Goal: Navigation & Orientation: Understand site structure

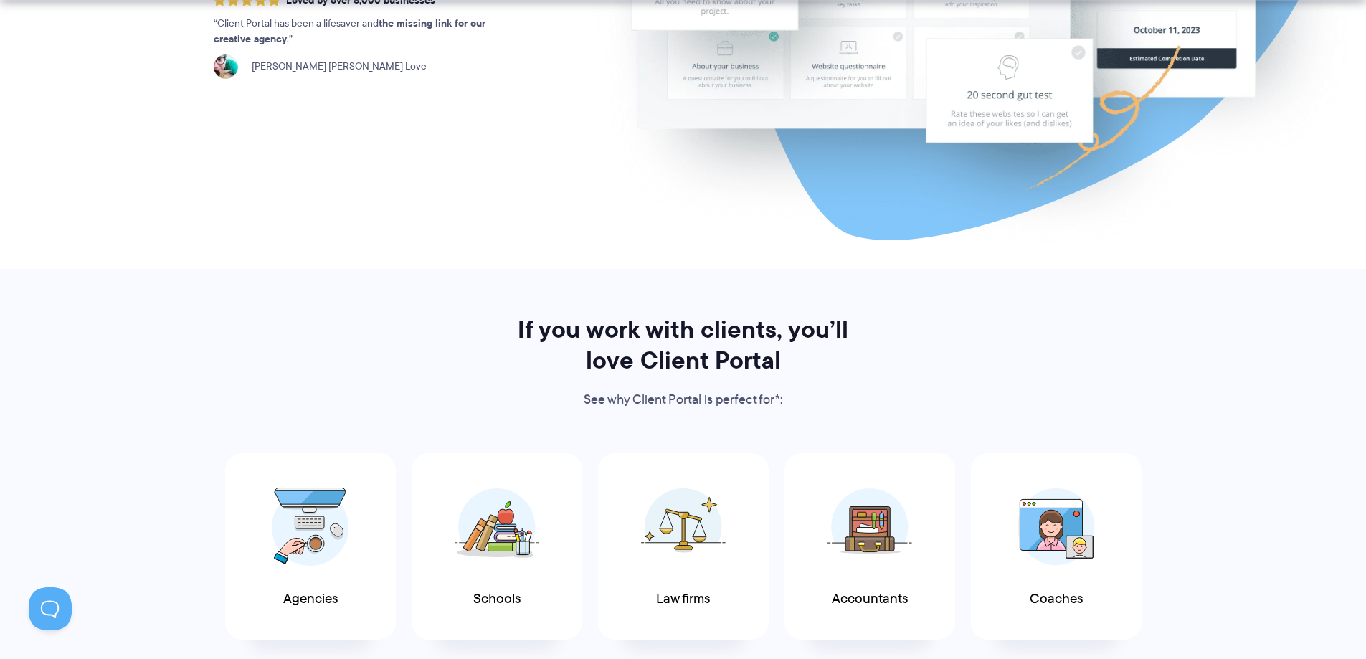
scroll to position [717, 0]
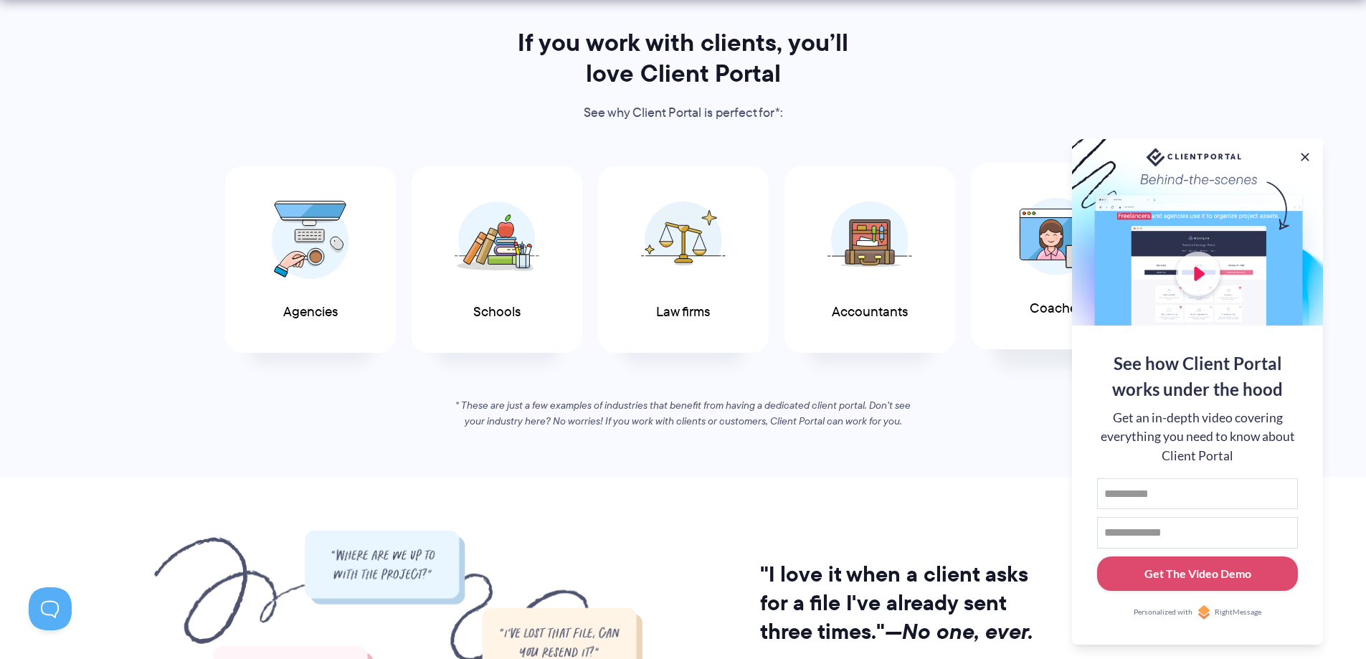
click at [1007, 250] on div "Coaches" at bounding box center [1056, 256] width 171 height 187
click at [1300, 150] on button at bounding box center [1305, 156] width 17 height 17
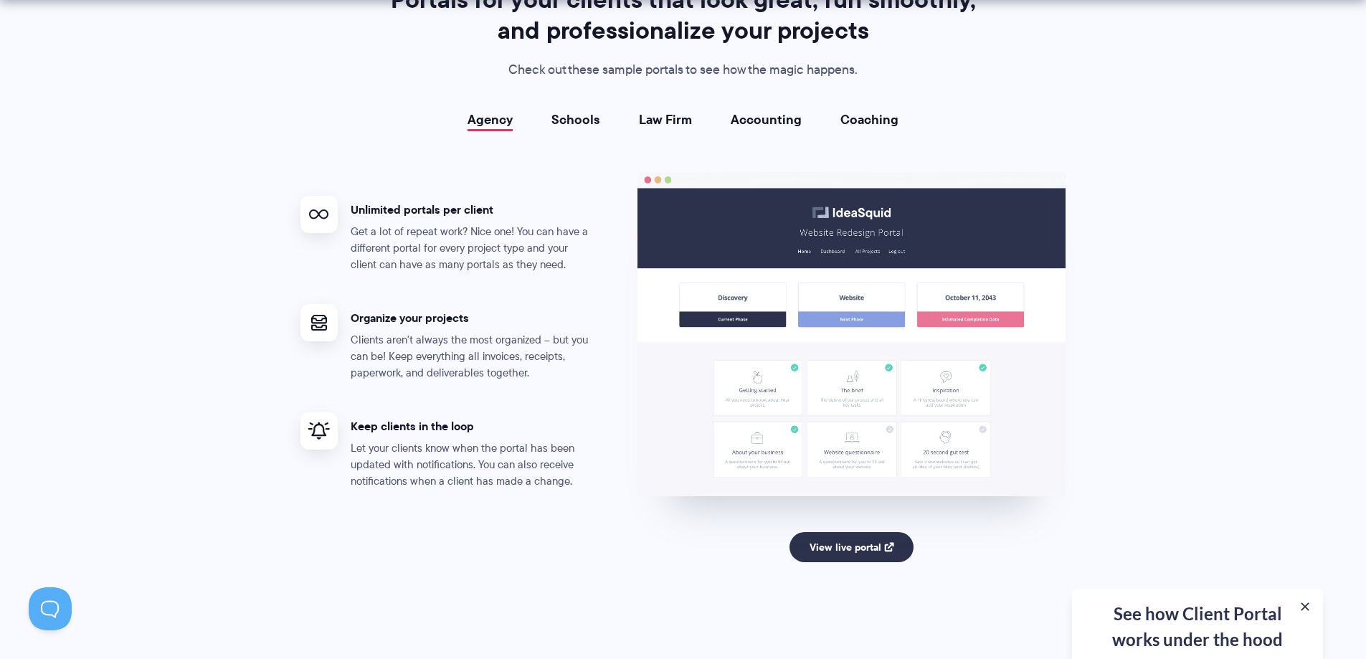
scroll to position [2654, 0]
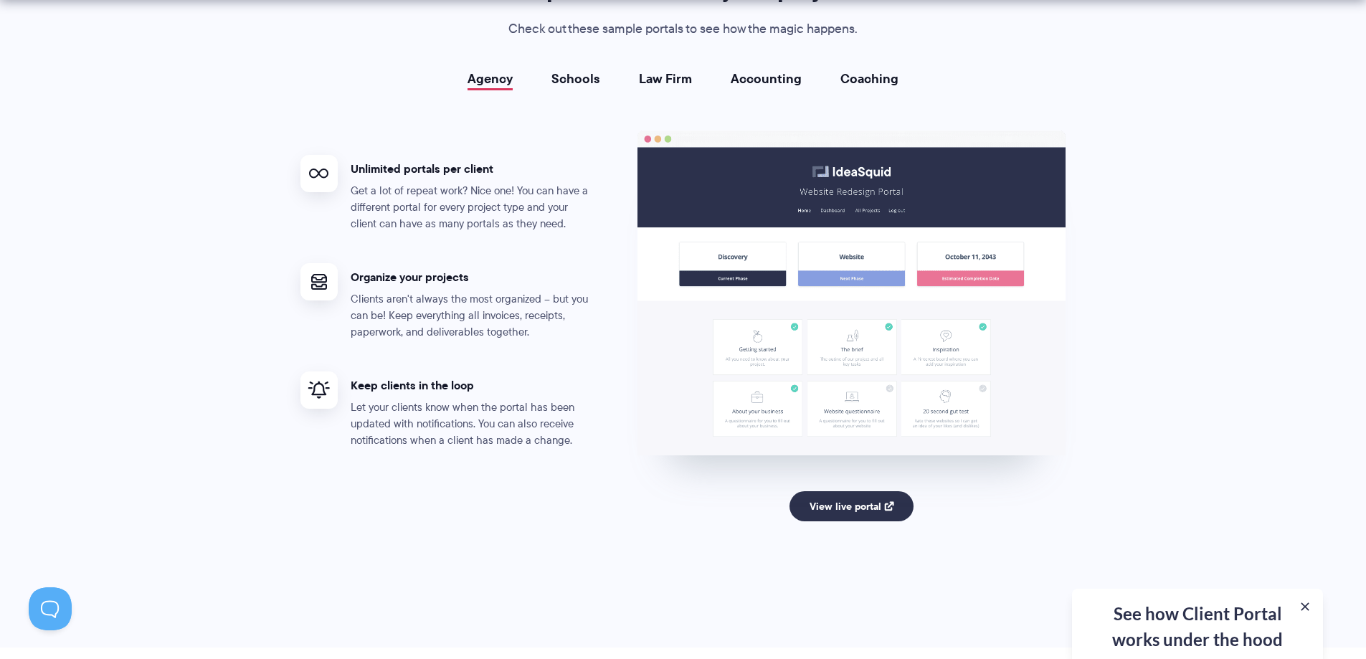
click at [657, 80] on link "Law Firm" at bounding box center [665, 79] width 53 height 14
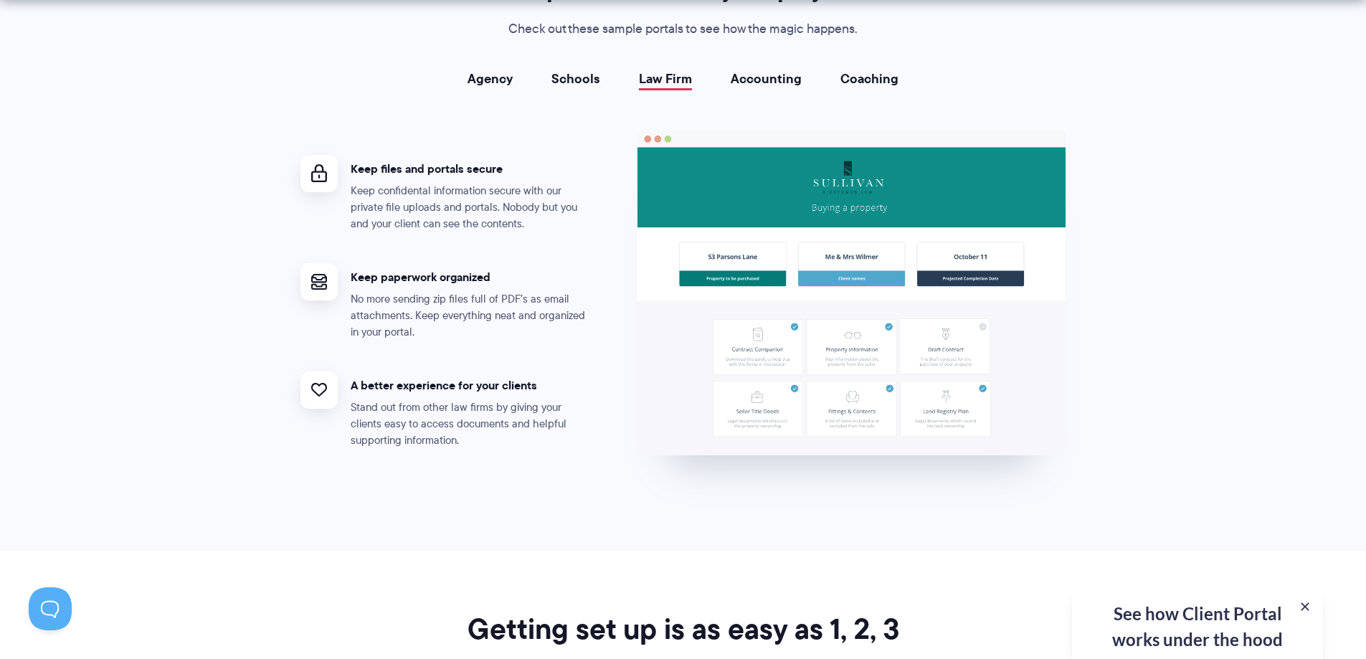
click at [851, 82] on link "Coaching" at bounding box center [870, 79] width 58 height 14
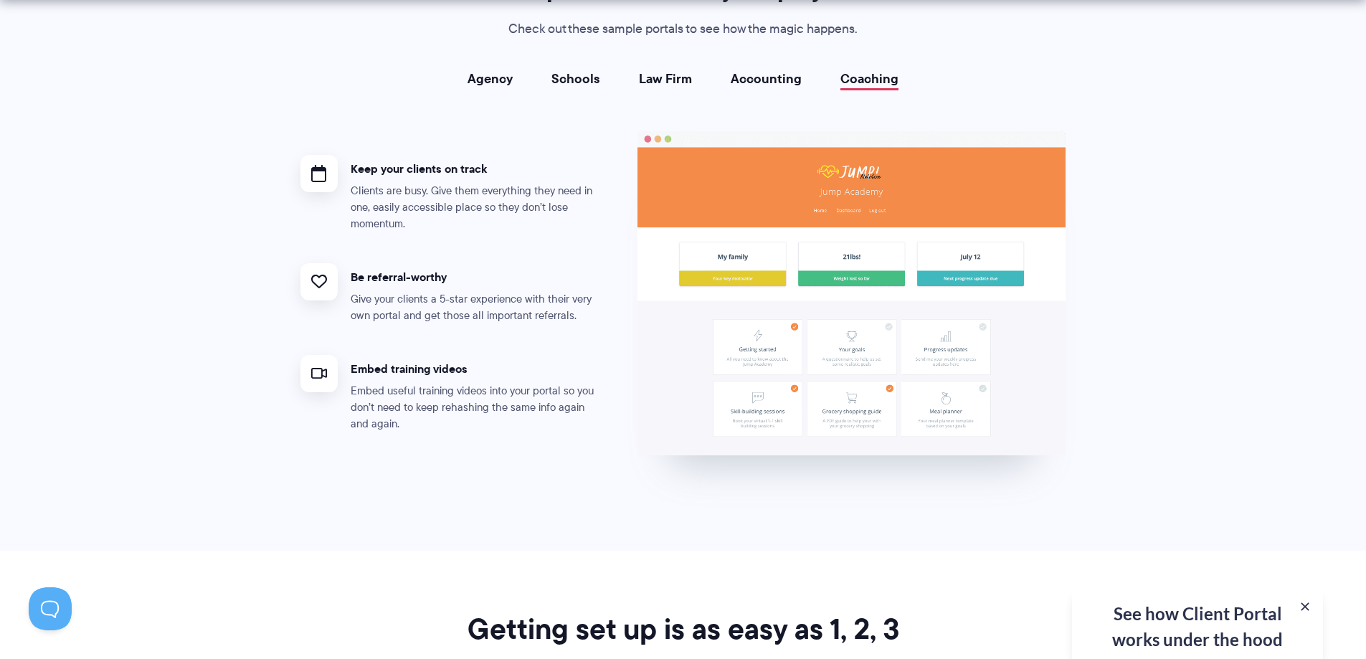
click at [765, 79] on link "Accounting" at bounding box center [766, 79] width 71 height 14
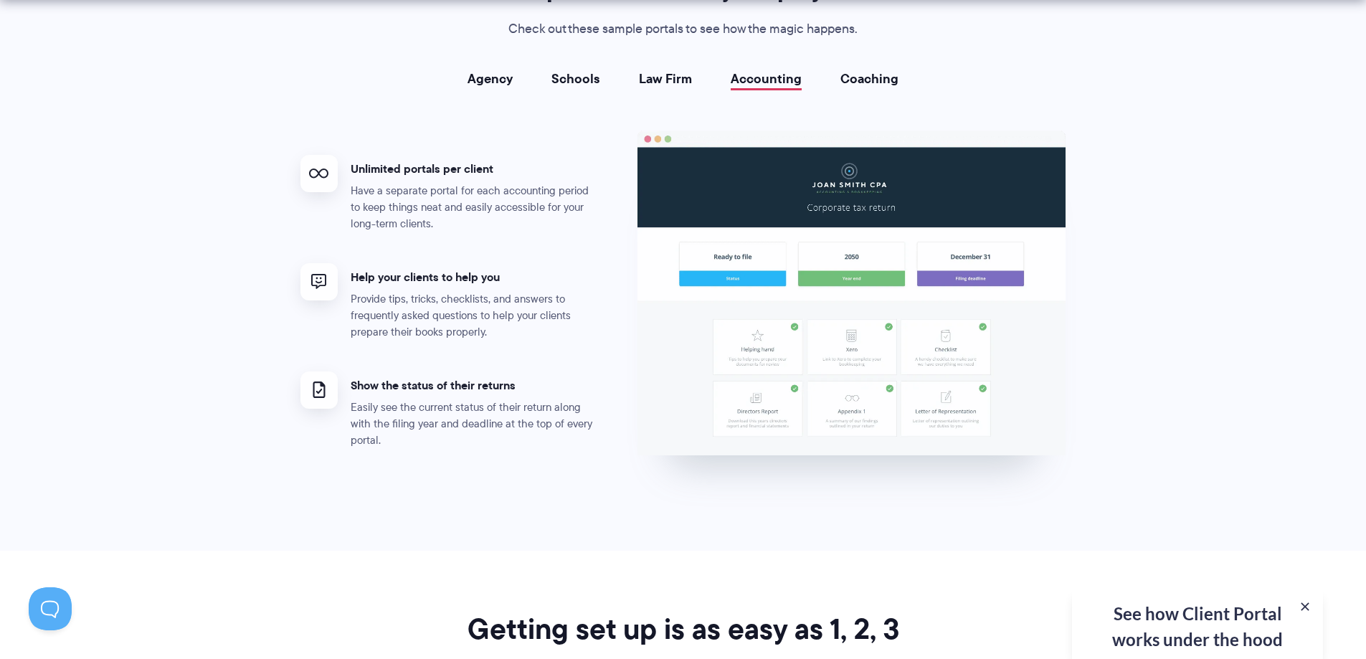
click at [518, 84] on li "Agency" at bounding box center [490, 79] width 84 height 14
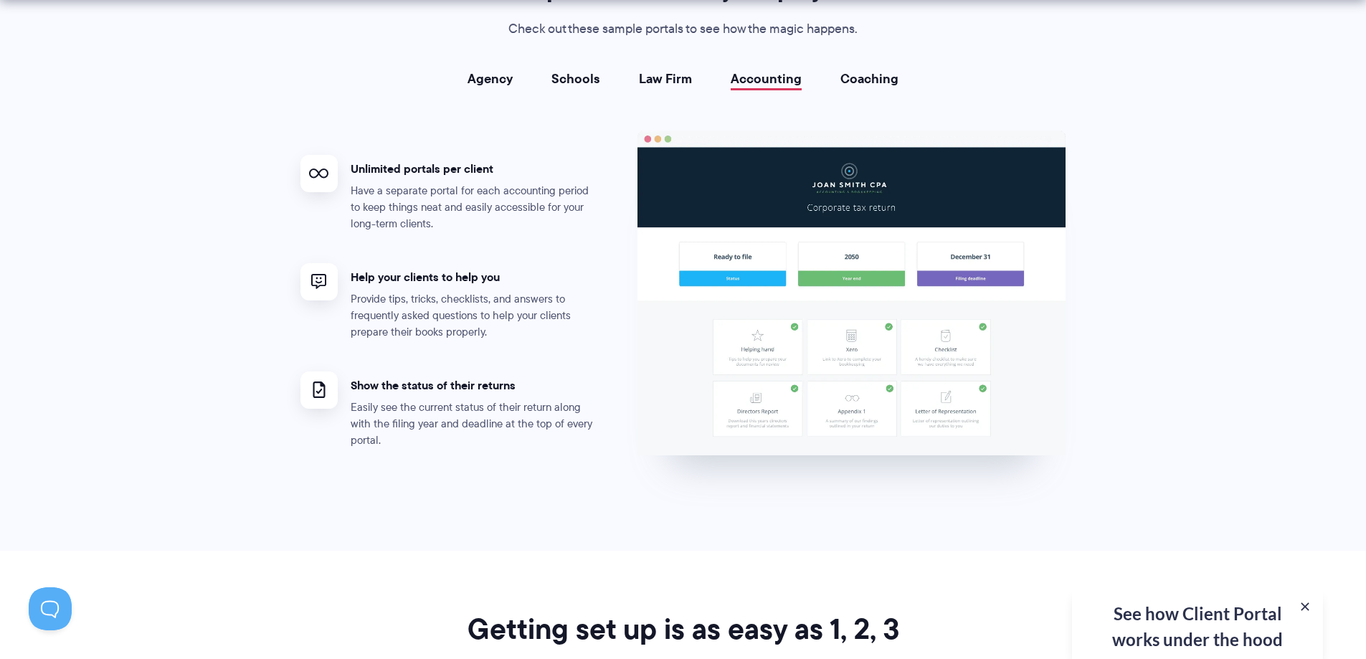
click at [486, 74] on link "Agency" at bounding box center [490, 79] width 45 height 14
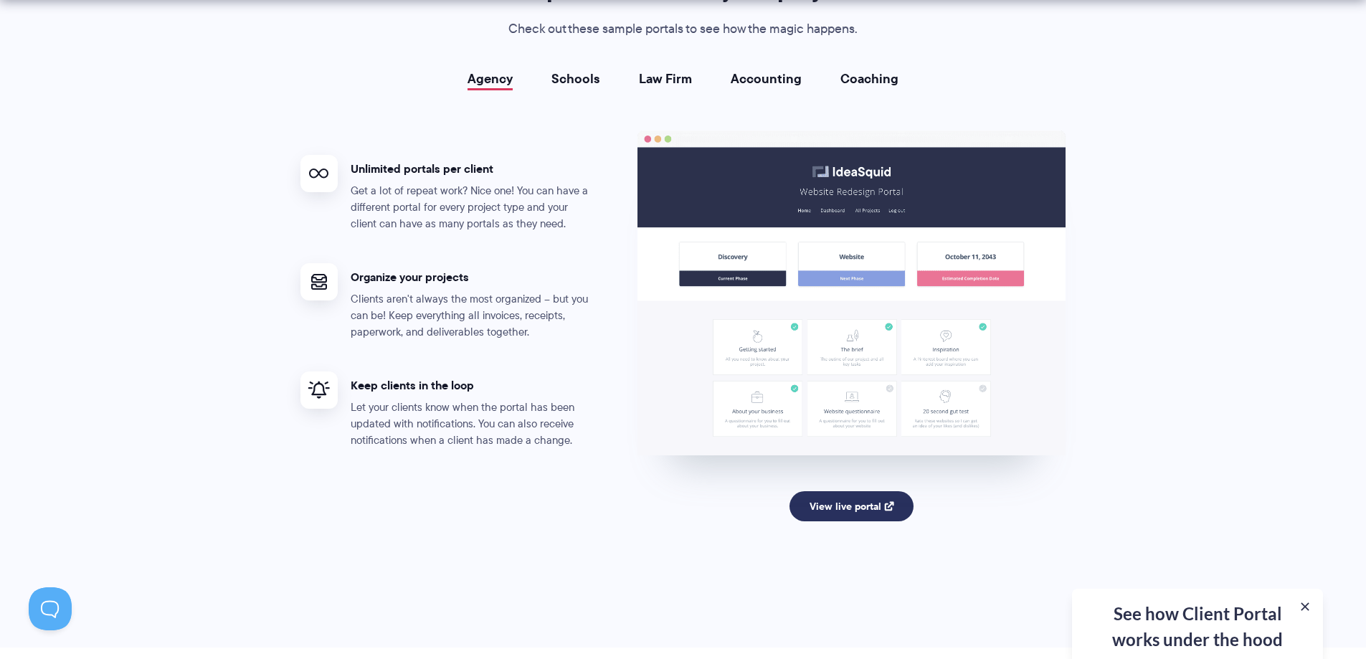
click at [838, 514] on link "View live portal" at bounding box center [852, 506] width 124 height 30
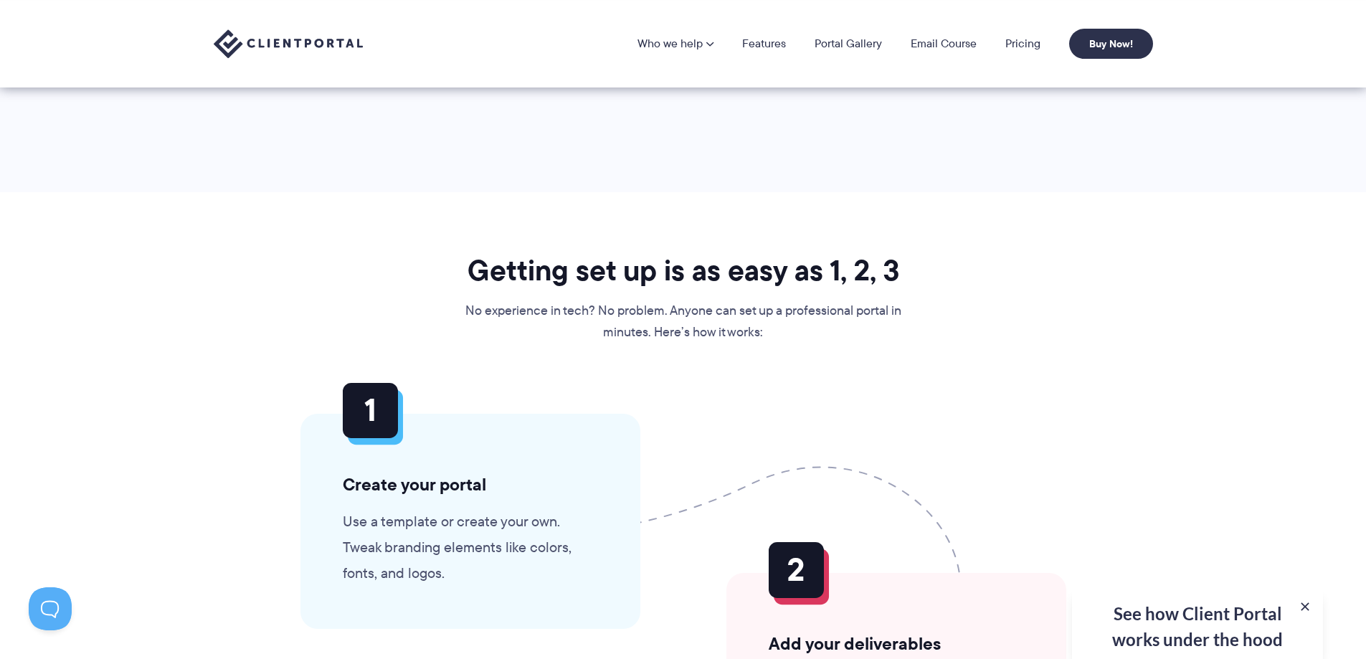
scroll to position [3084, 0]
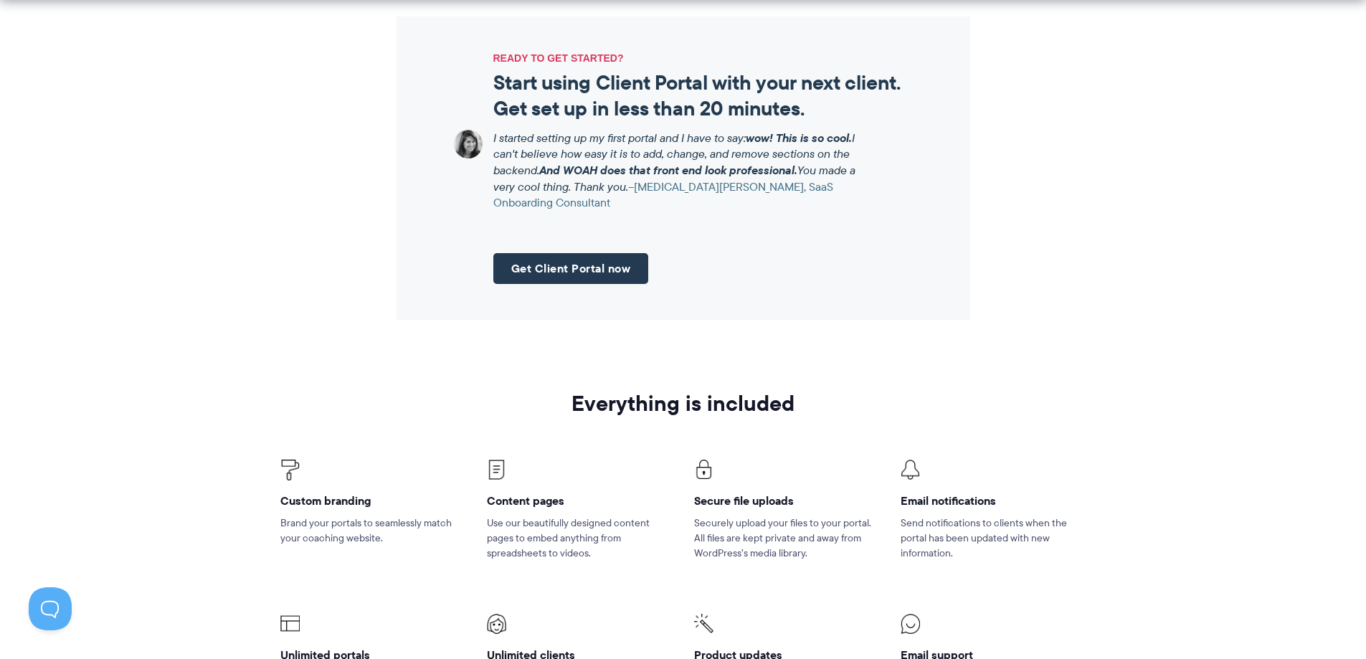
scroll to position [1721, 0]
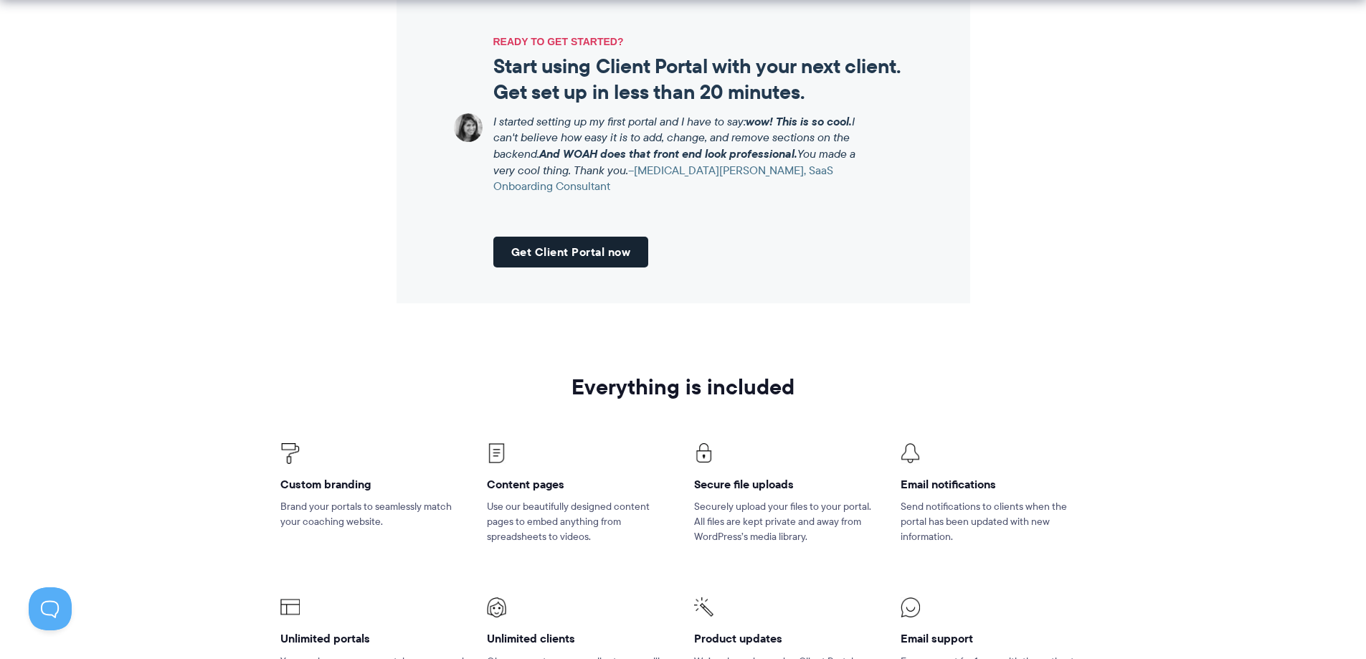
click at [582, 242] on link "Get Client Portal now" at bounding box center [571, 252] width 156 height 31
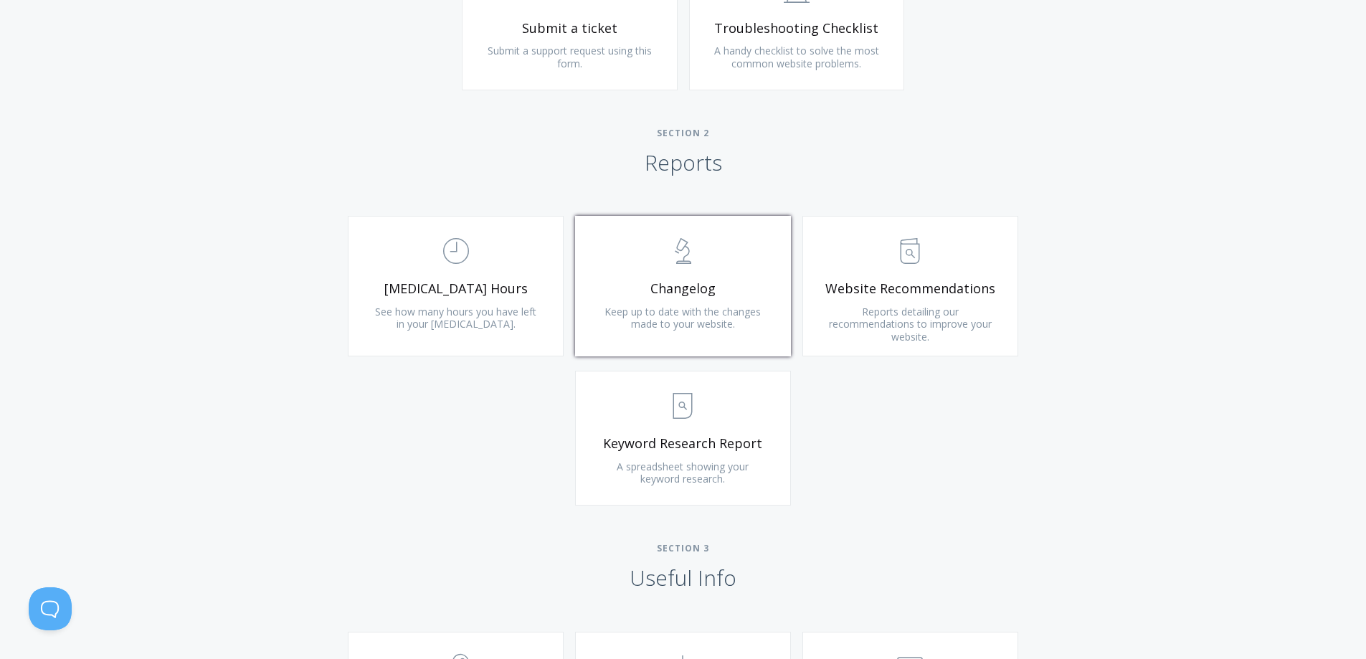
scroll to position [861, 0]
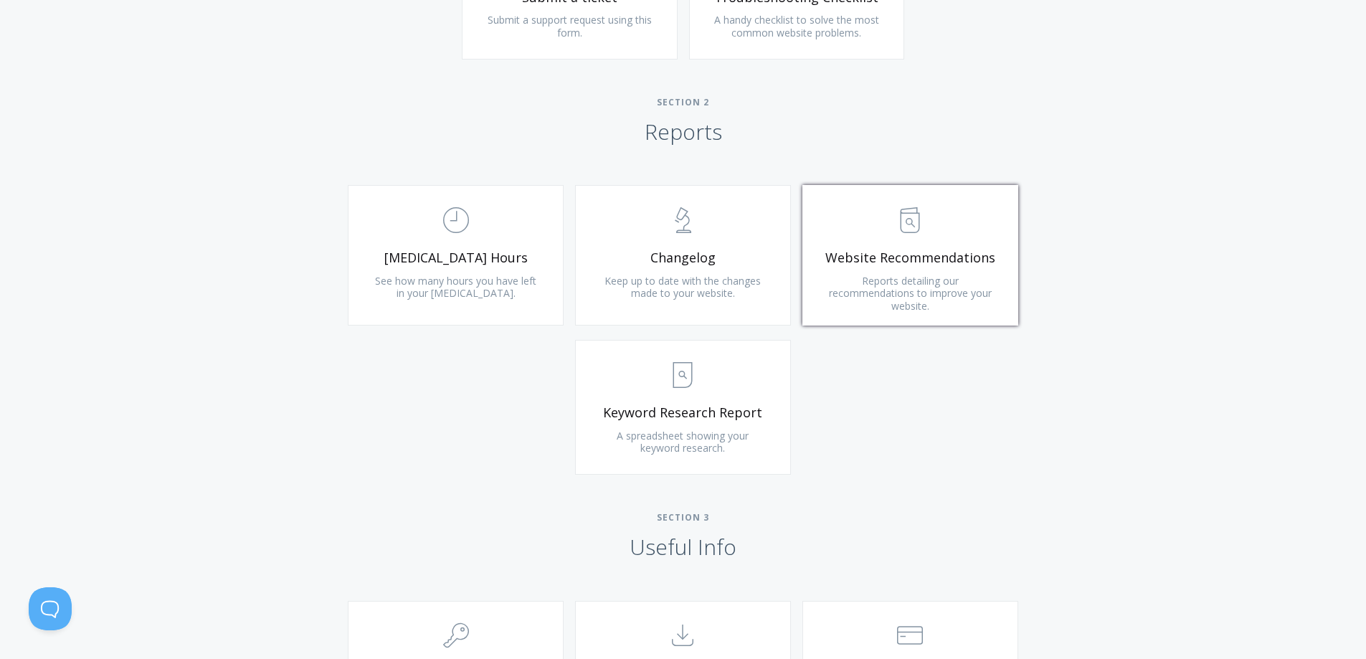
click at [859, 282] on link ".st0{fill:none;stroke:#000000;stroke-width:2;stroke-miterlimit:10;} Untitled-13…" at bounding box center [911, 255] width 216 height 141
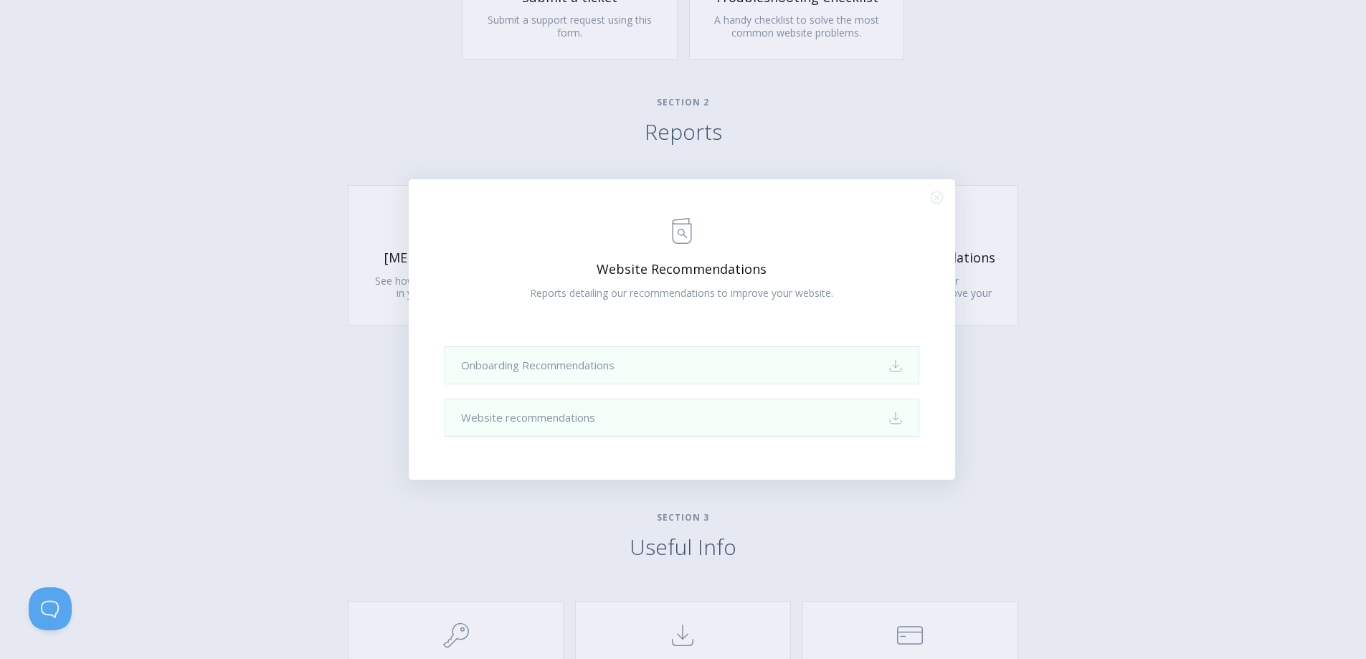
click at [938, 191] on div ".st0{fill:none;stroke:#000000;stroke-width:2;stroke-miterlimit:10;} Untitled-13…" at bounding box center [682, 329] width 547 height 301
click at [940, 192] on icon ".st0{fill:none;stroke:#000000;stroke-width:2;stroke-miterlimit:10;} Close" at bounding box center [937, 198] width 12 height 12
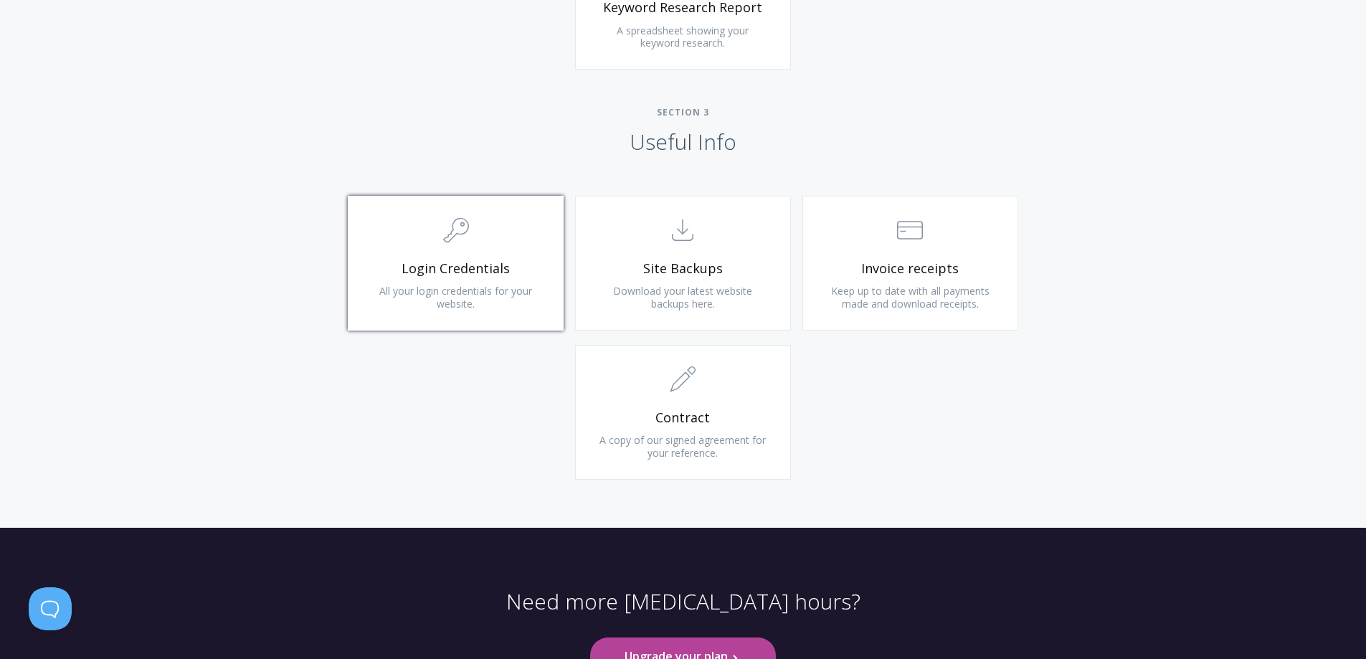
scroll to position [1291, 0]
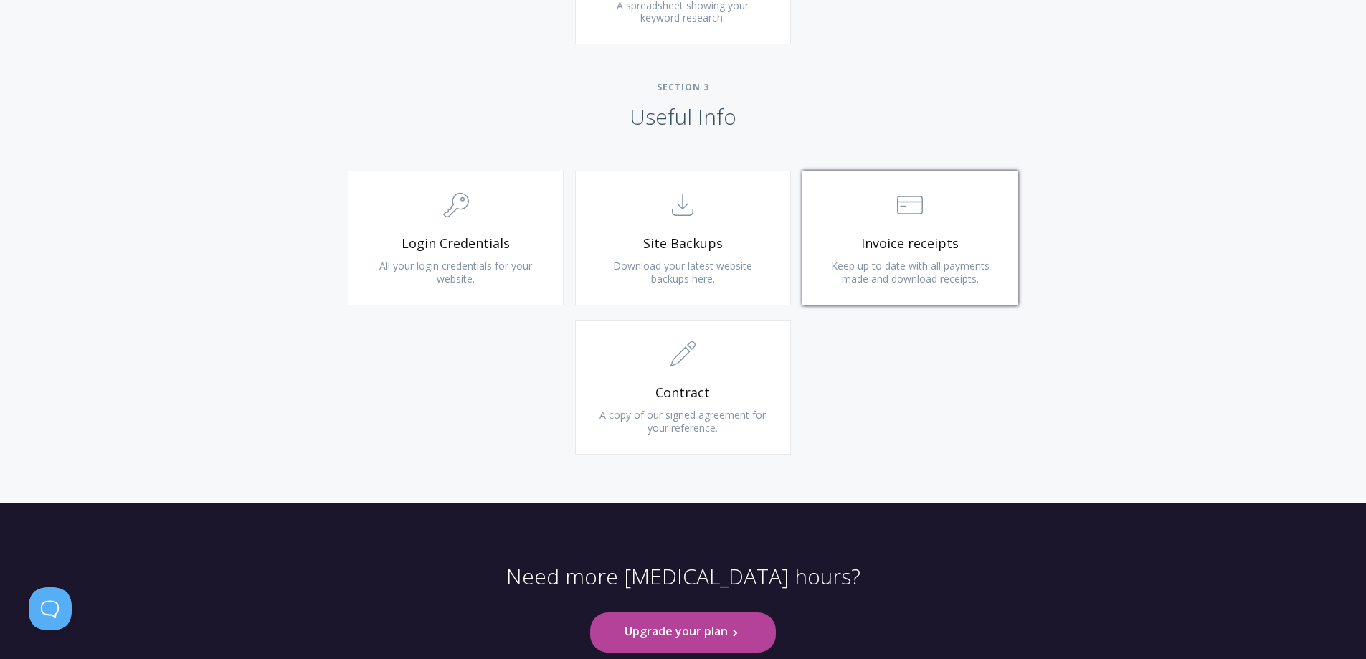
click at [890, 242] on span "Invoice receipts" at bounding box center [910, 243] width 171 height 16
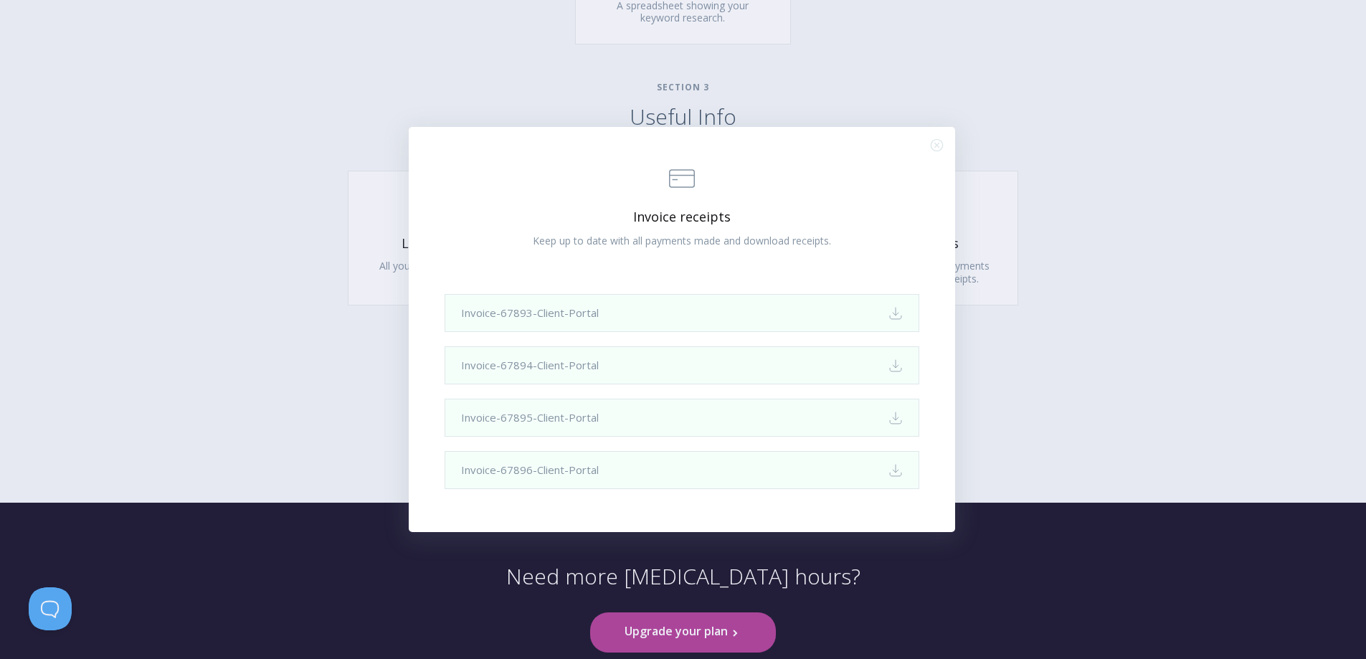
click at [938, 139] on circle "Close (Press escape to close)" at bounding box center [936, 144] width 11 height 11
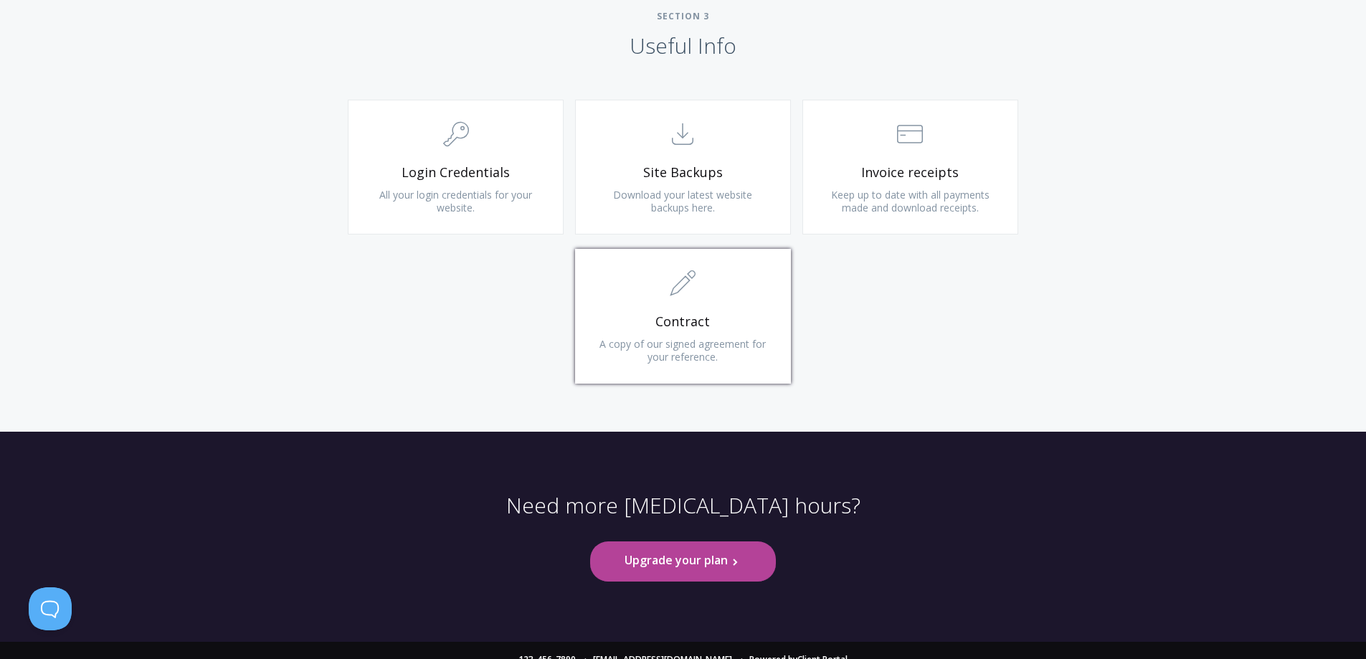
scroll to position [1363, 0]
click at [663, 329] on link ".st0{fill:none;stroke:#000000;stroke-width:2;stroke-miterlimit:10;} 1. General …" at bounding box center [683, 315] width 216 height 135
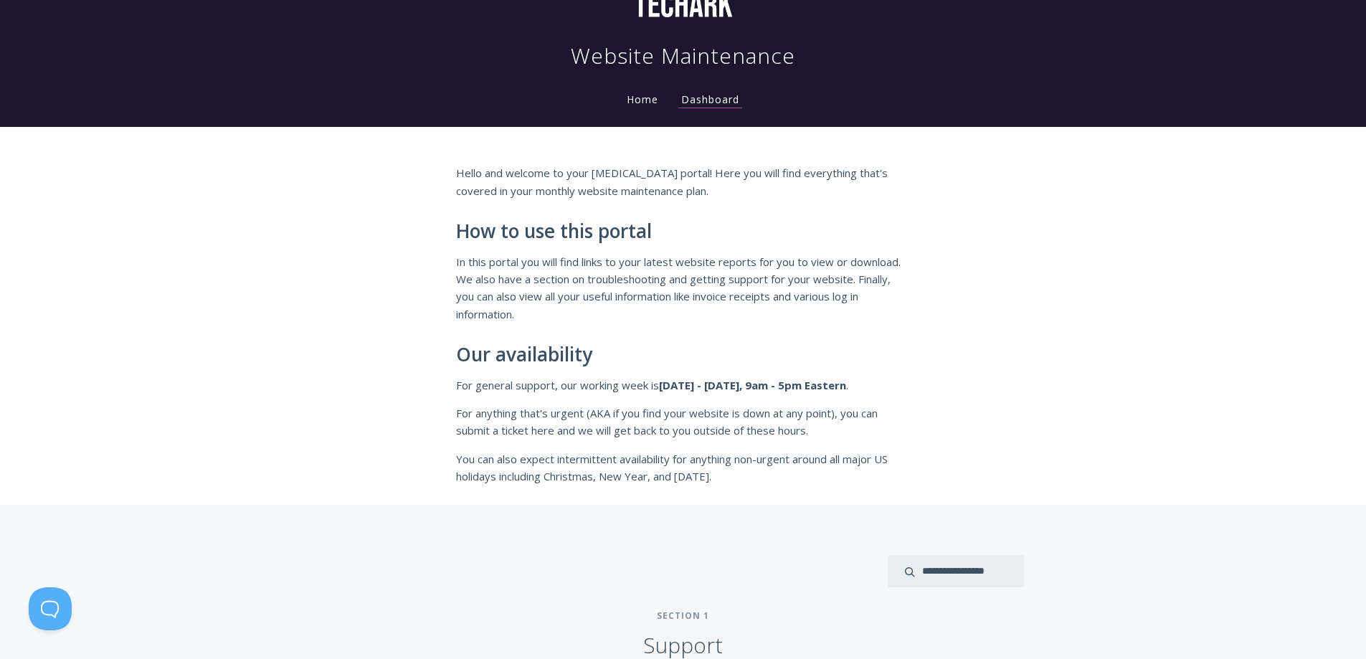
scroll to position [0, 0]
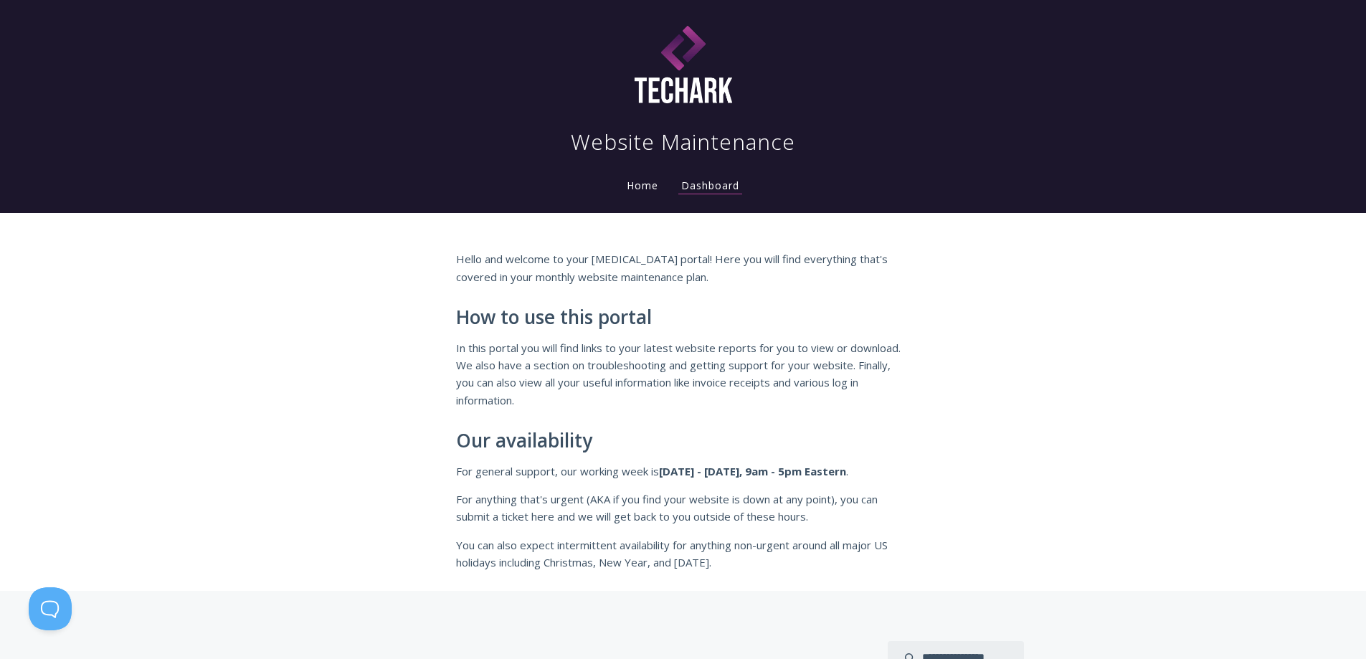
click at [639, 183] on link "Home" at bounding box center [642, 186] width 37 height 14
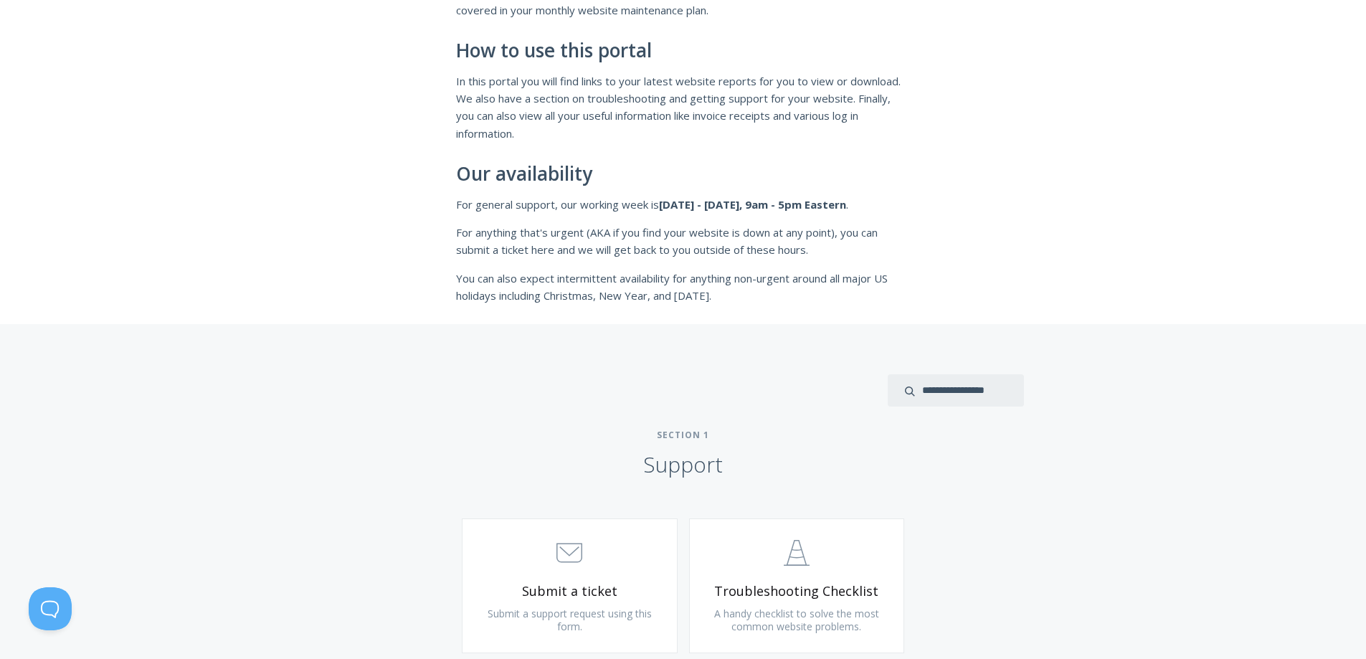
scroll to position [430, 0]
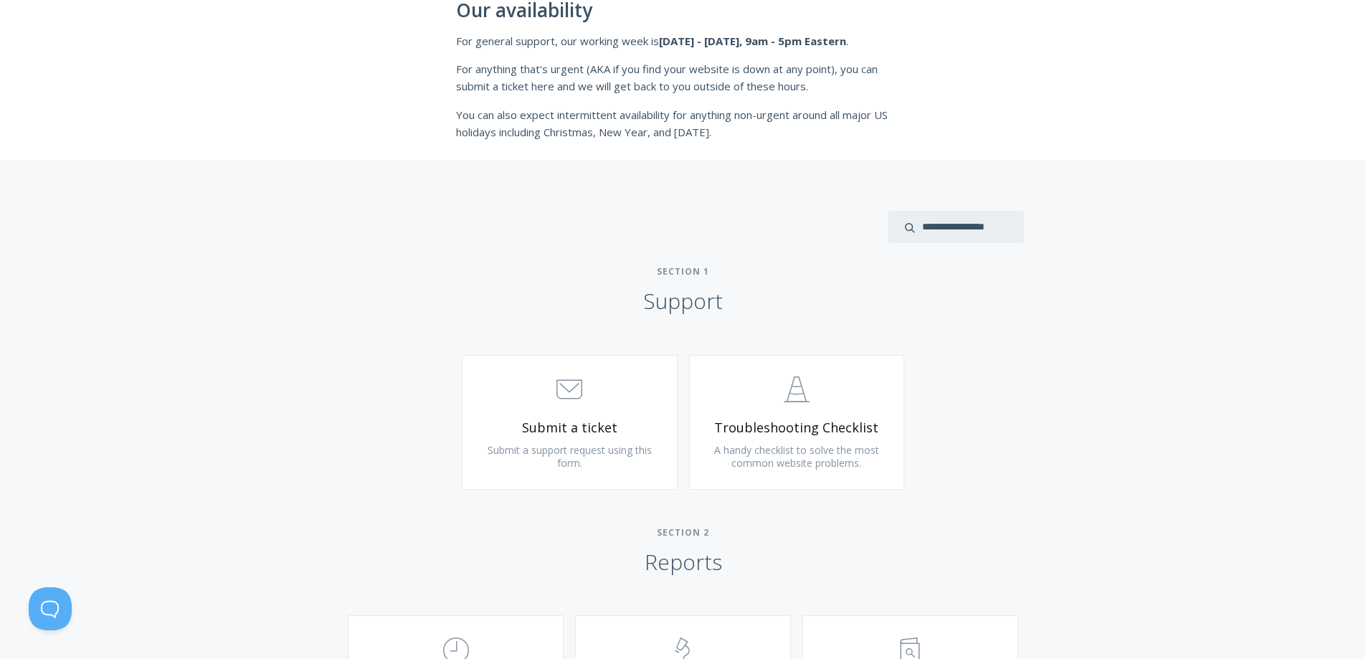
drag, startPoint x: 597, startPoint y: 100, endPoint x: 648, endPoint y: 80, distance: 54.1
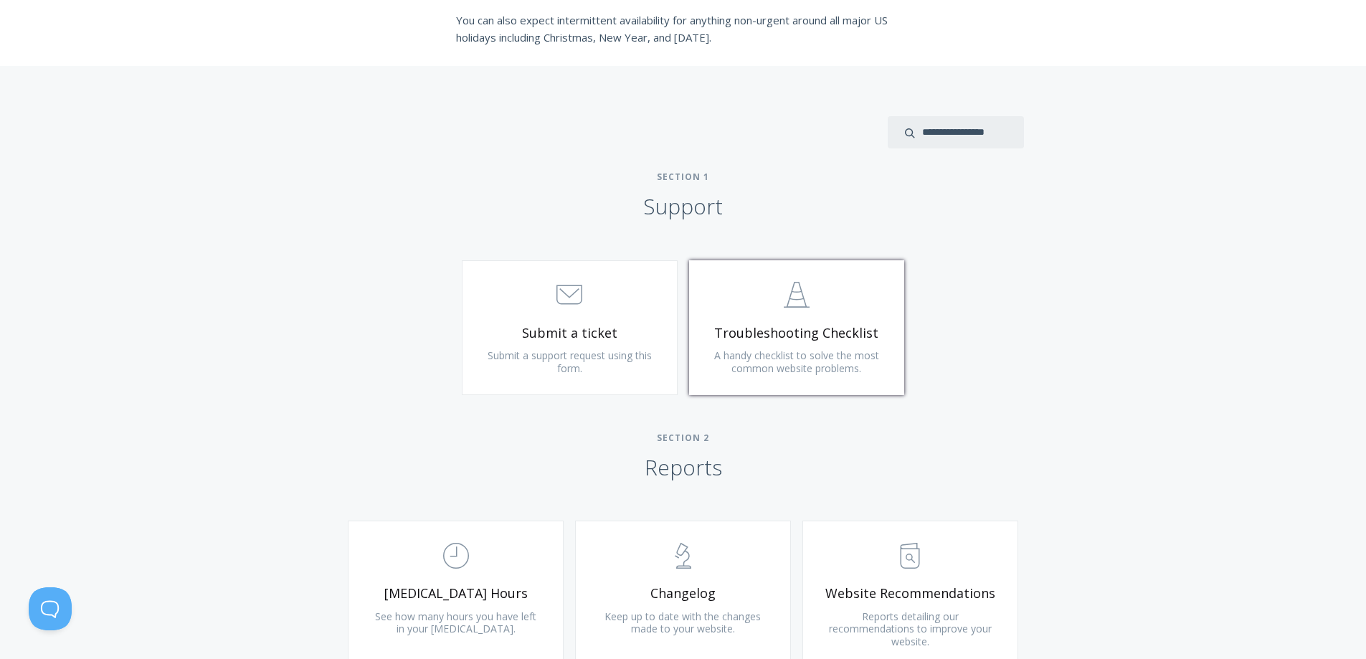
scroll to position [717, 0]
